Goal: Task Accomplishment & Management: Manage account settings

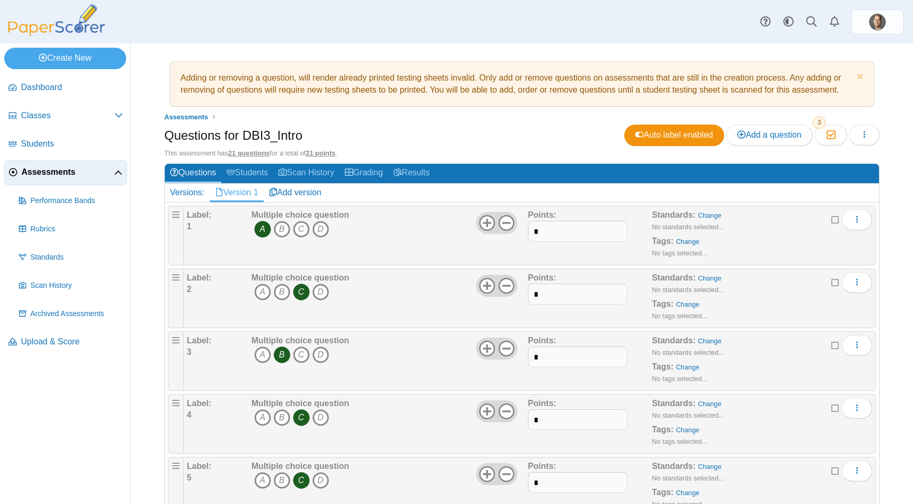
click at [320, 28] on div "Dashboard Classes Archived classes Students Assessments" at bounding box center [456, 21] width 913 height 43
click at [862, 77] on link "Dismiss notice" at bounding box center [858, 77] width 9 height 11
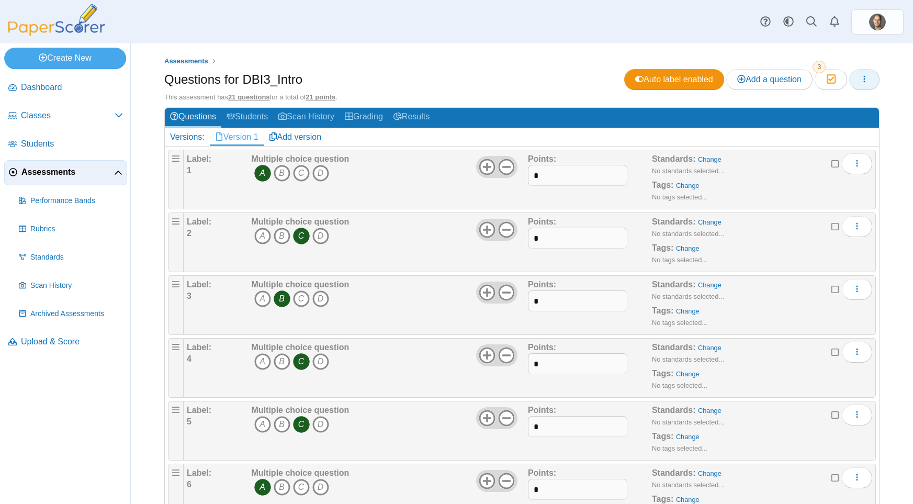
click at [859, 72] on button "button" at bounding box center [864, 79] width 30 height 21
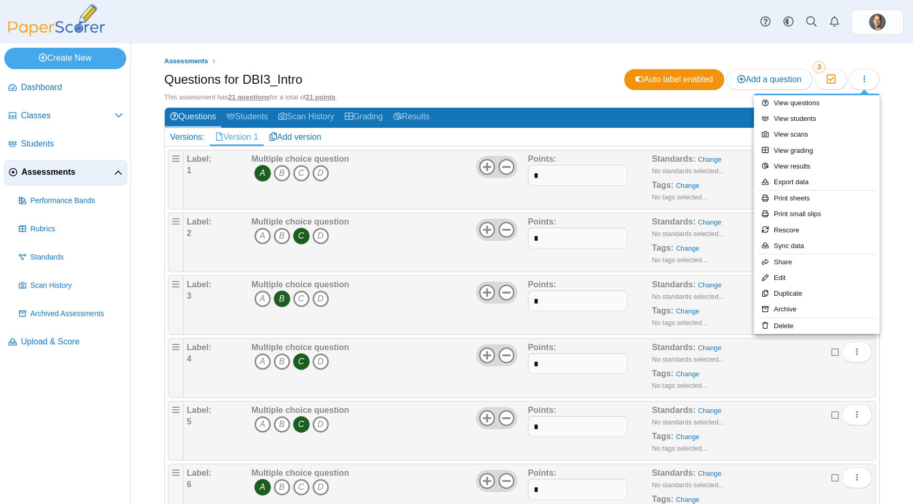
click at [590, 83] on div "Questions for DBI3_Intro Auto label enabled Add a question Moderation 3" at bounding box center [521, 81] width 715 height 24
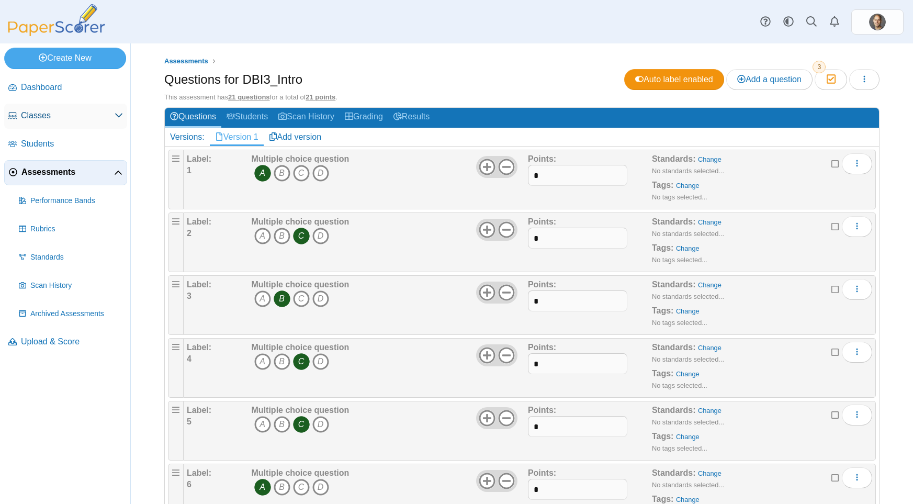
click at [55, 116] on span "Classes" at bounding box center [68, 116] width 94 height 12
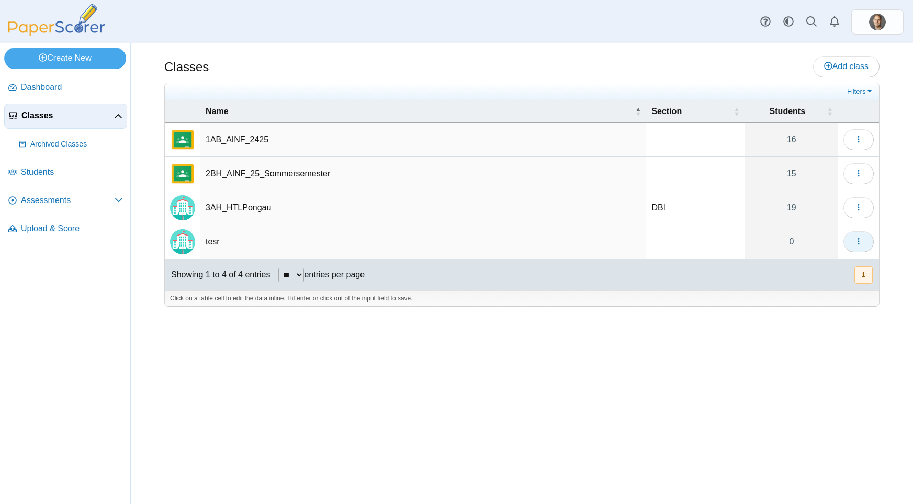
click at [855, 246] on span "button" at bounding box center [858, 241] width 8 height 9
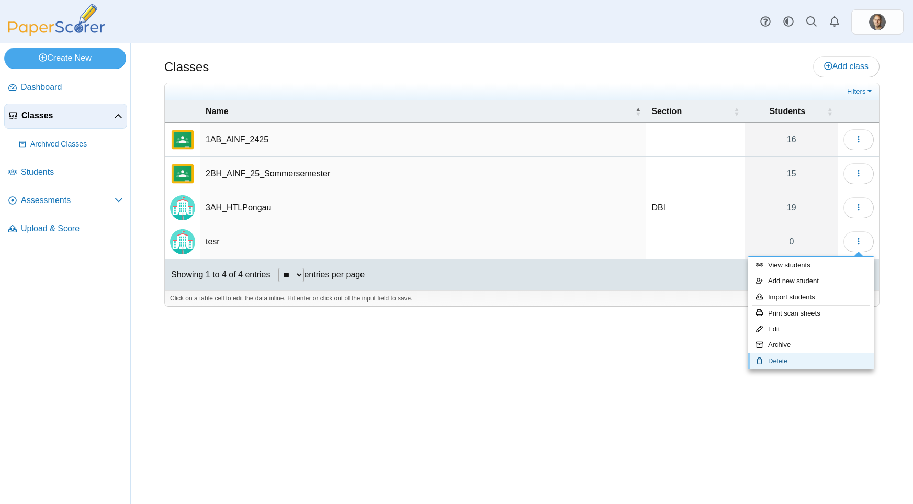
click at [801, 357] on link "Delete" at bounding box center [811, 361] width 126 height 16
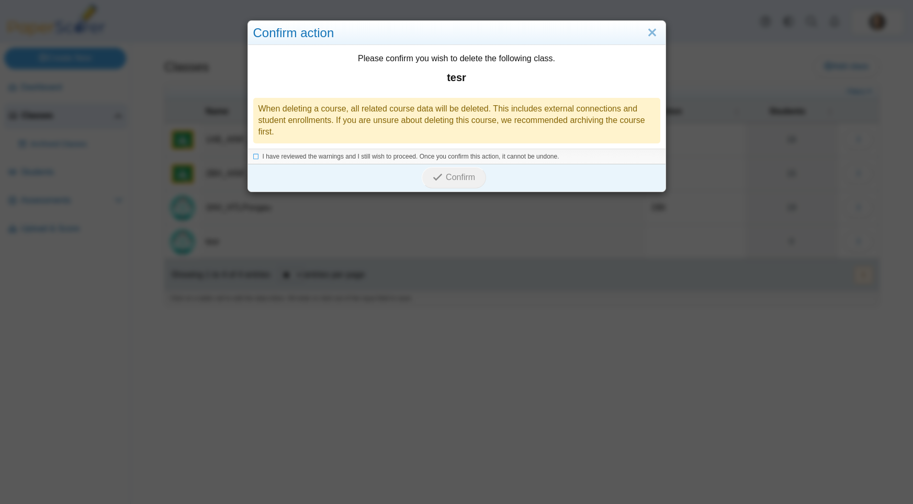
click at [262, 155] on li "I have reviewed the warnings and I still wish to proceed. Once you confirm this…" at bounding box center [456, 156] width 407 height 9
click at [255, 157] on icon at bounding box center [256, 155] width 6 height 6
click at [434, 178] on use "submit" at bounding box center [437, 177] width 9 height 7
